Goal: Obtain resource: Obtain resource

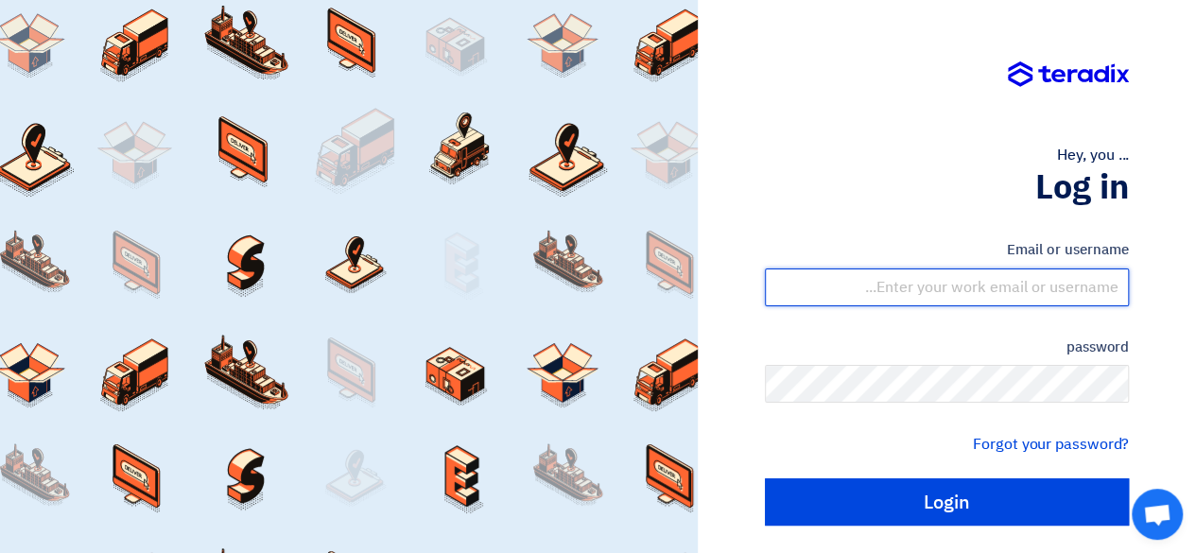
click at [888, 291] on input "text" at bounding box center [947, 287] width 364 height 38
paste input "[EMAIL_ADDRESS][DOMAIN_NAME]"
type input "[EMAIL_ADDRESS][DOMAIN_NAME]"
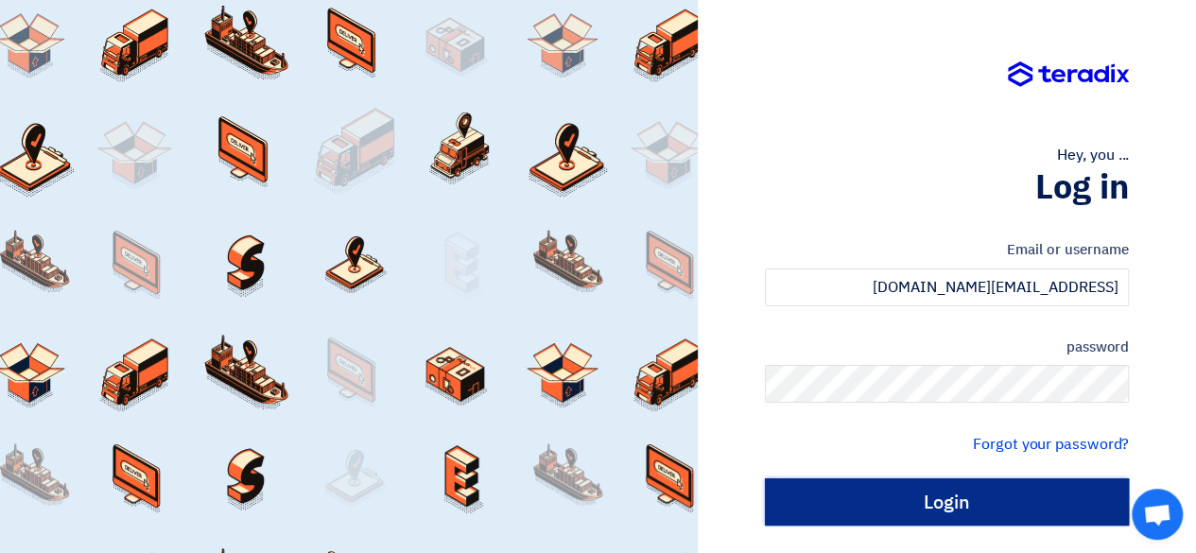
click at [905, 503] on input "Login" at bounding box center [947, 501] width 364 height 47
type input "Sign in"
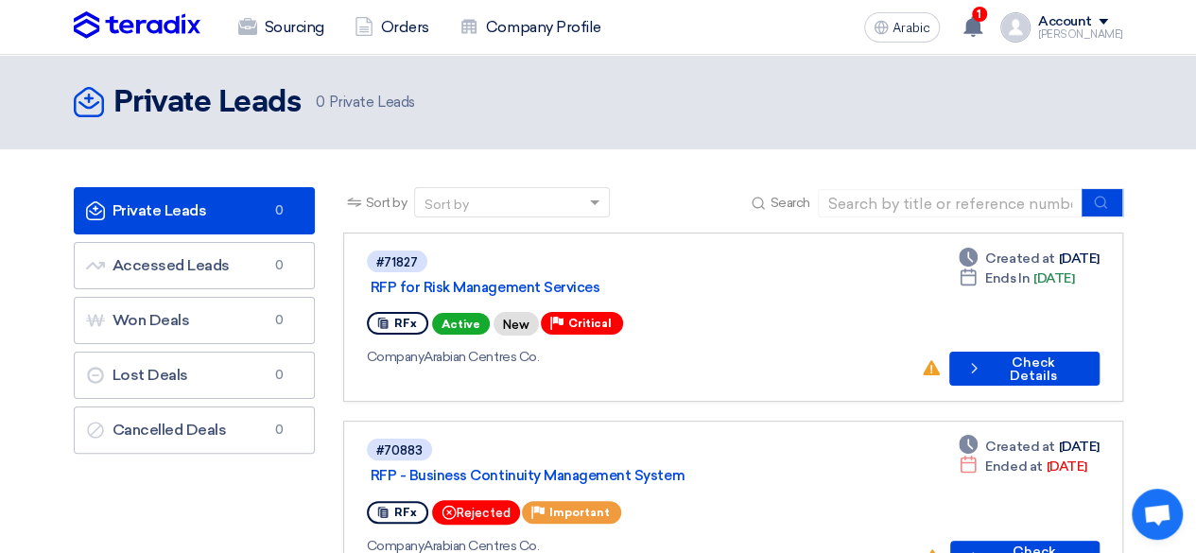
click at [599, 317] on font "Critical" at bounding box center [589, 323] width 43 height 13
click at [699, 308] on div "RFx Active New Priority Critical" at bounding box center [637, 323] width 540 height 31
click at [1024, 354] on font "Check Details" at bounding box center [1032, 368] width 47 height 29
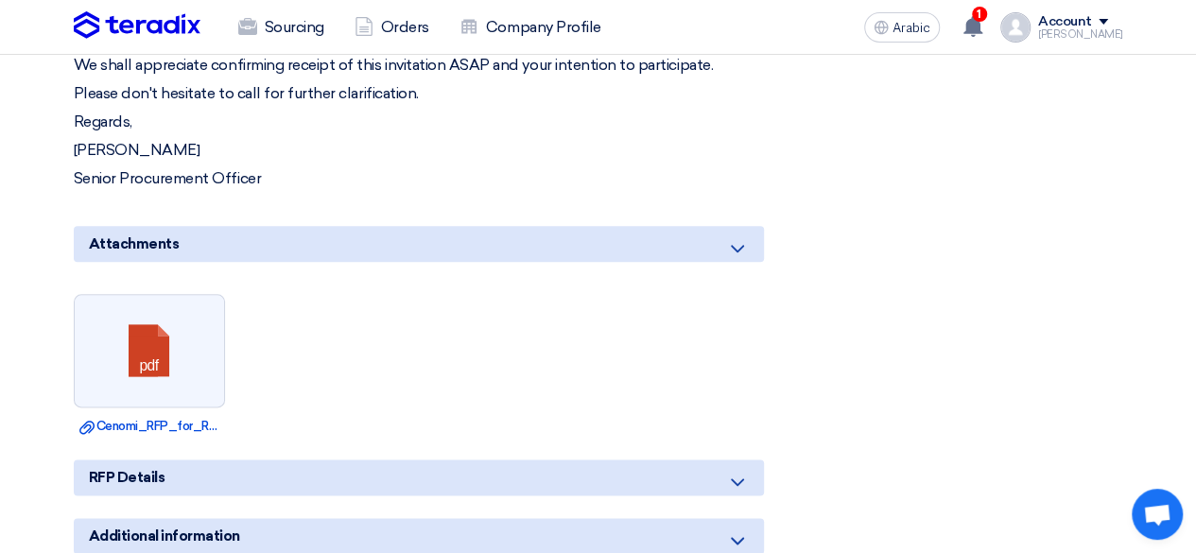
scroll to position [1008, 0]
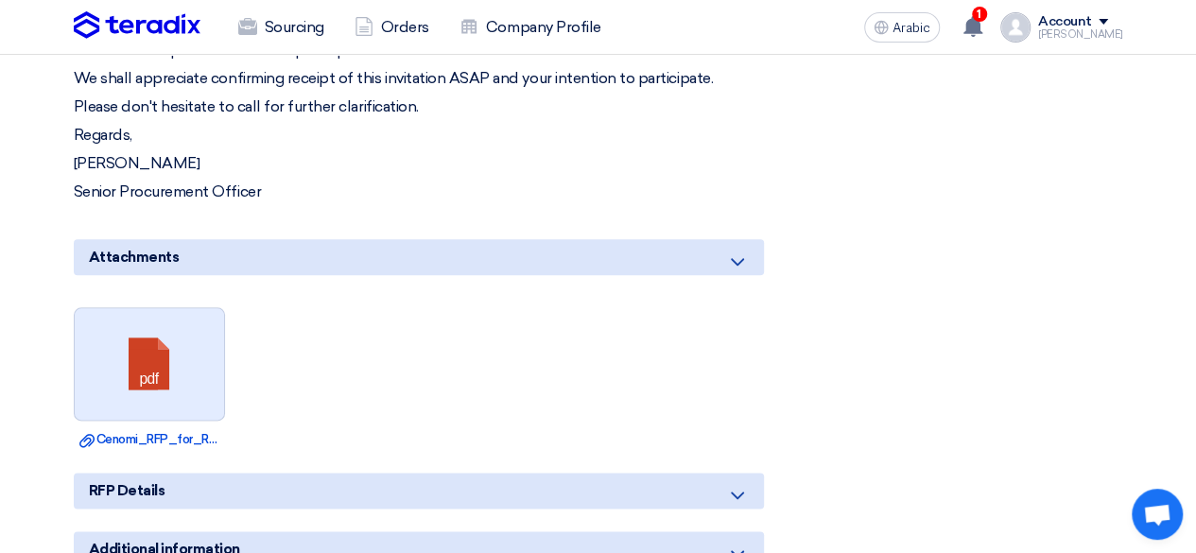
click at [153, 359] on link at bounding box center [150, 364] width 151 height 113
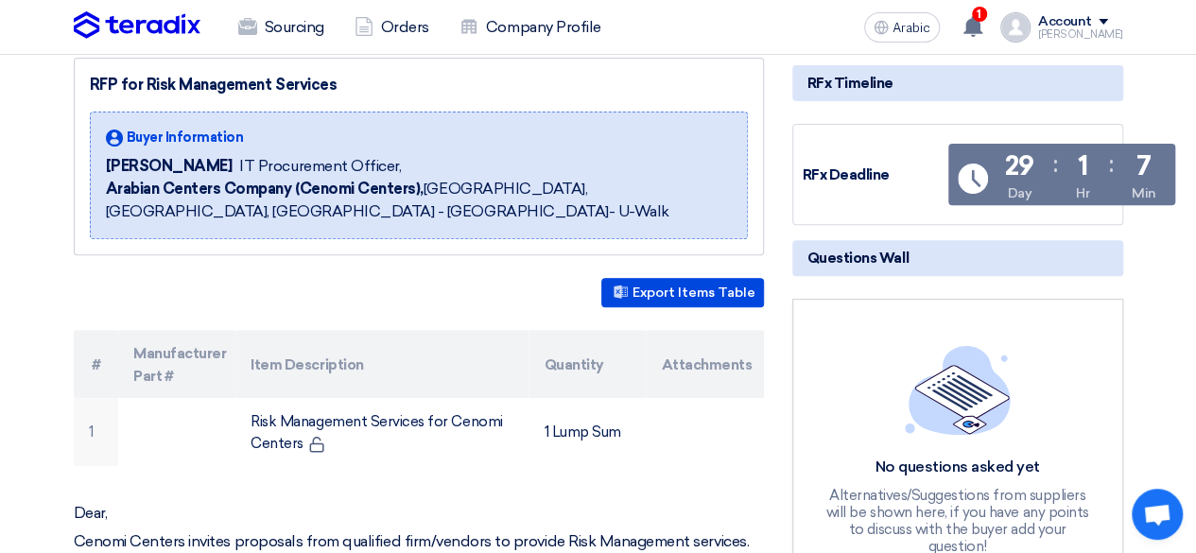
scroll to position [378, 0]
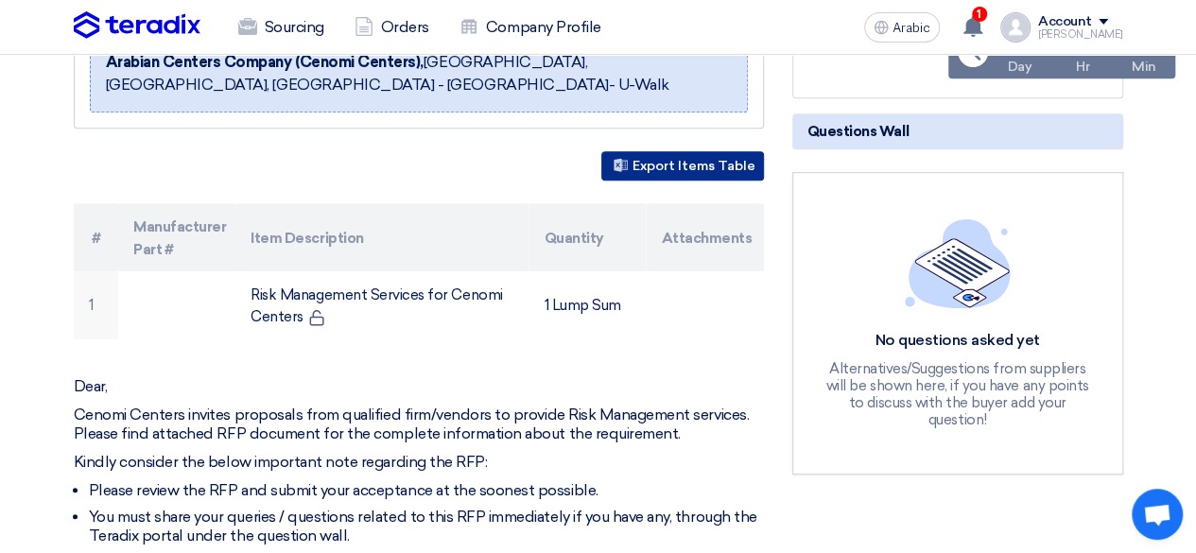
click at [660, 164] on font "Export Items Table" at bounding box center [693, 167] width 123 height 16
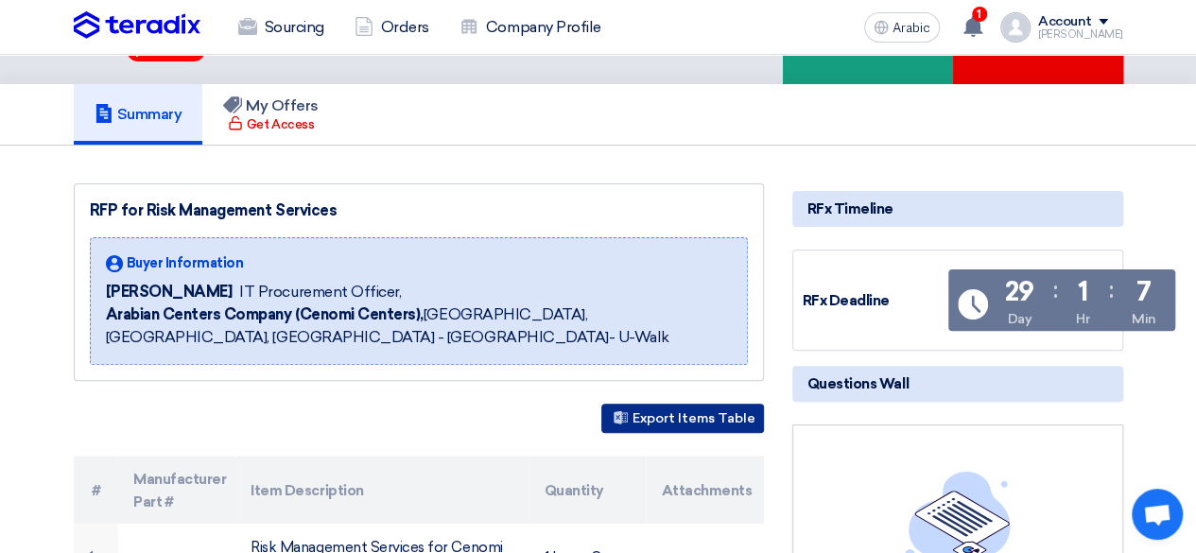
scroll to position [0, 0]
